Goal: Find specific page/section: Find specific page/section

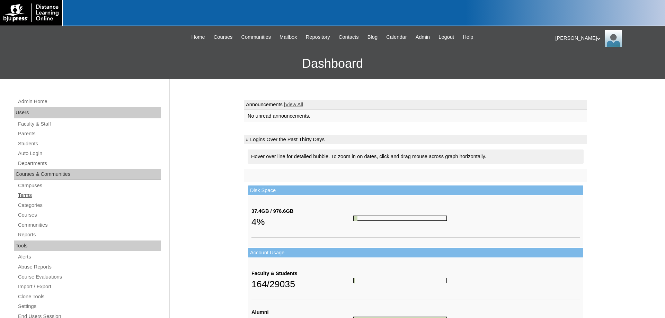
click at [24, 199] on link "Terms" at bounding box center [88, 195] width 143 height 9
click at [24, 194] on link "Terms" at bounding box center [88, 195] width 143 height 9
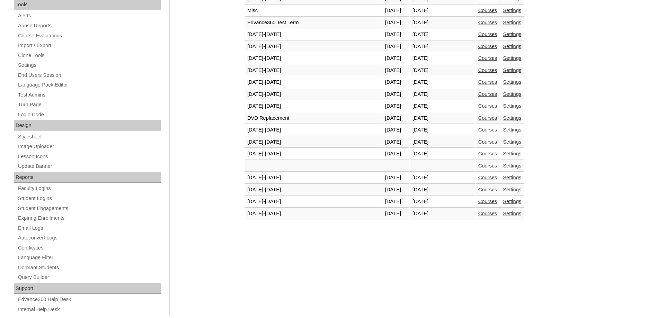
scroll to position [247, 0]
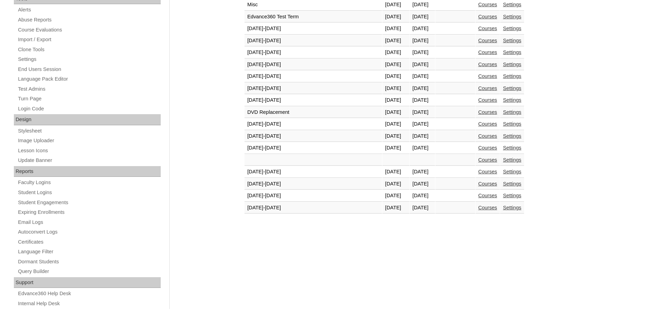
click at [479, 210] on link "Courses" at bounding box center [488, 208] width 19 height 6
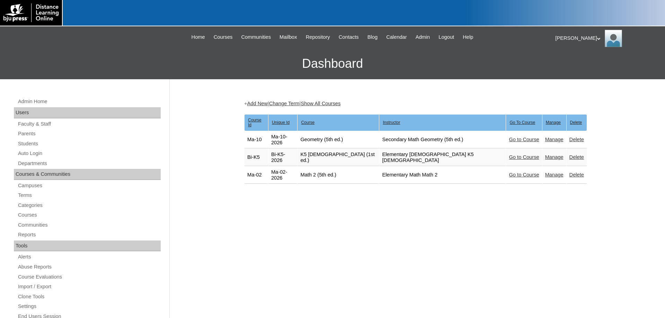
click at [509, 155] on link "Go to Course" at bounding box center [524, 158] width 30 height 6
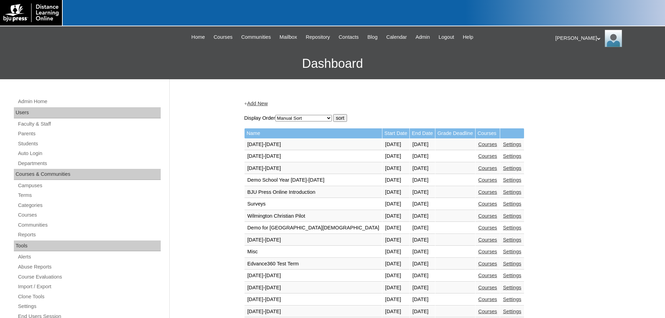
scroll to position [212, 0]
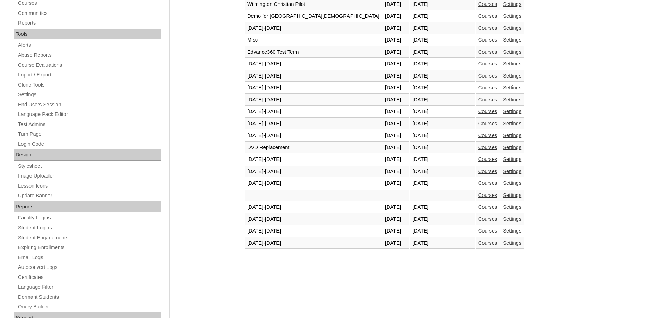
click at [479, 243] on link "Courses" at bounding box center [488, 244] width 19 height 6
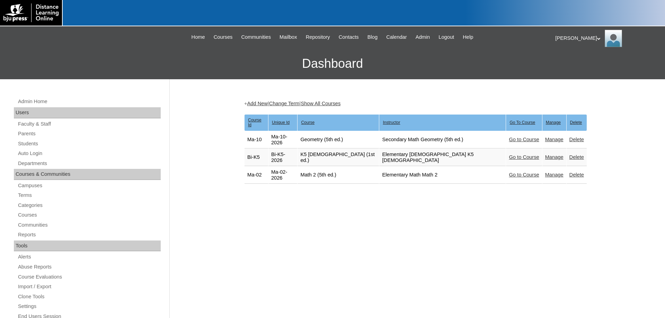
click at [509, 155] on link "Go to Course" at bounding box center [524, 158] width 30 height 6
